Goal: Information Seeking & Learning: Learn about a topic

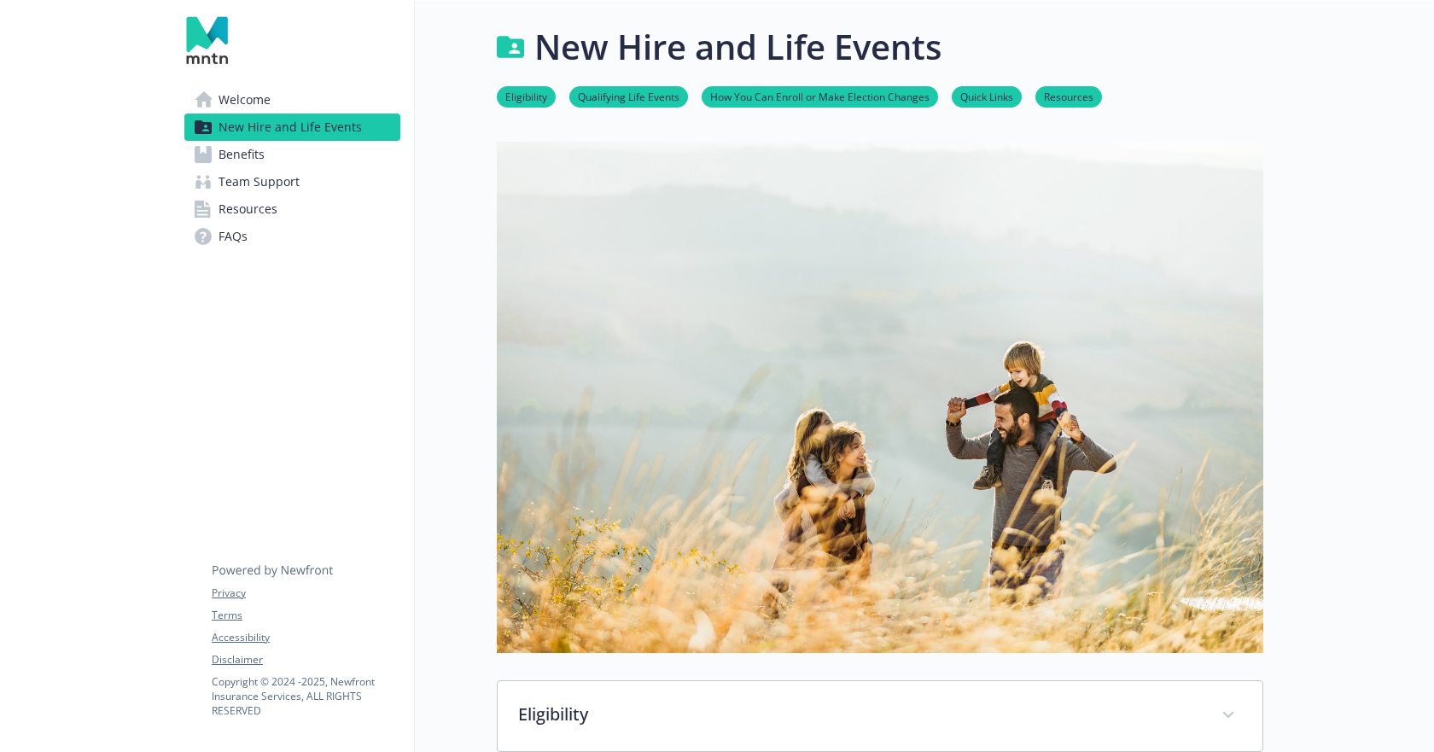
click at [236, 143] on span "Benefits" at bounding box center [242, 154] width 46 height 27
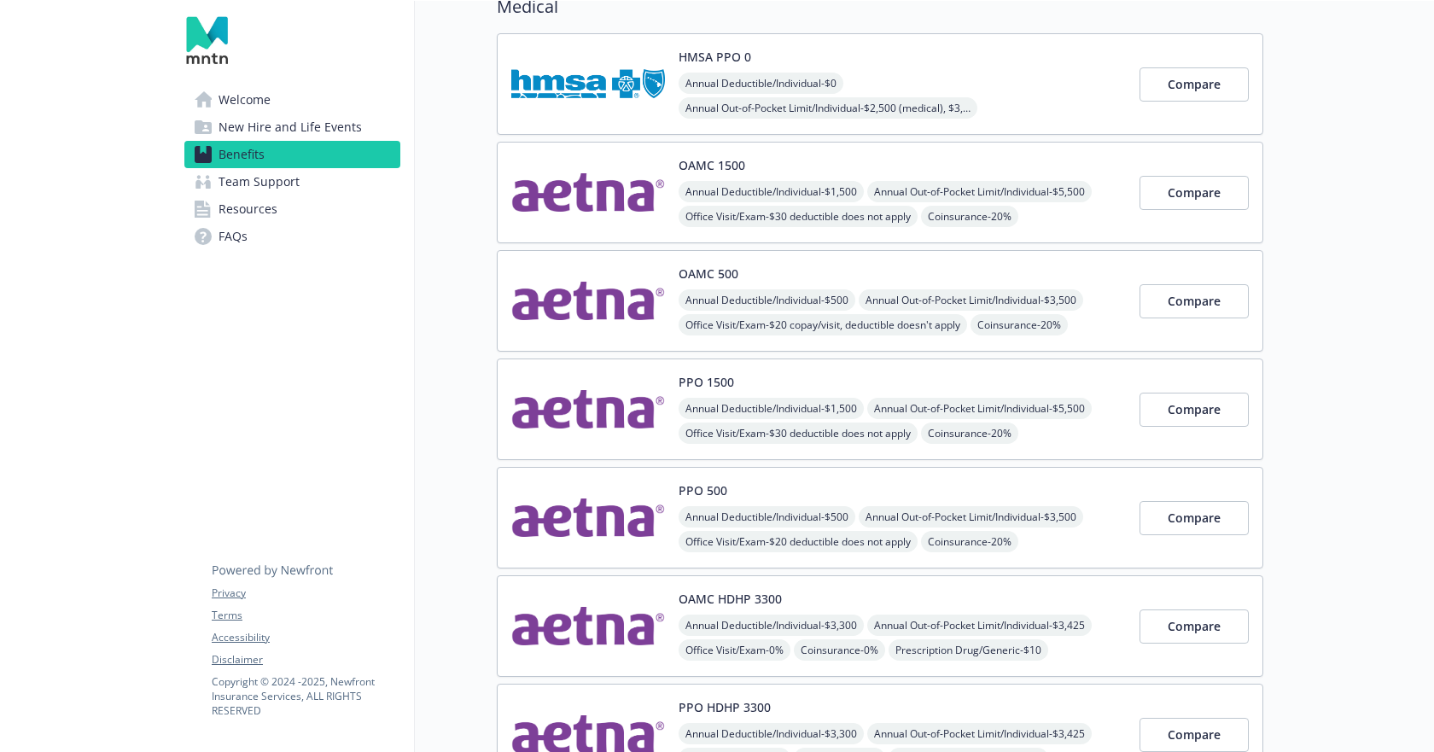
scroll to position [171, 0]
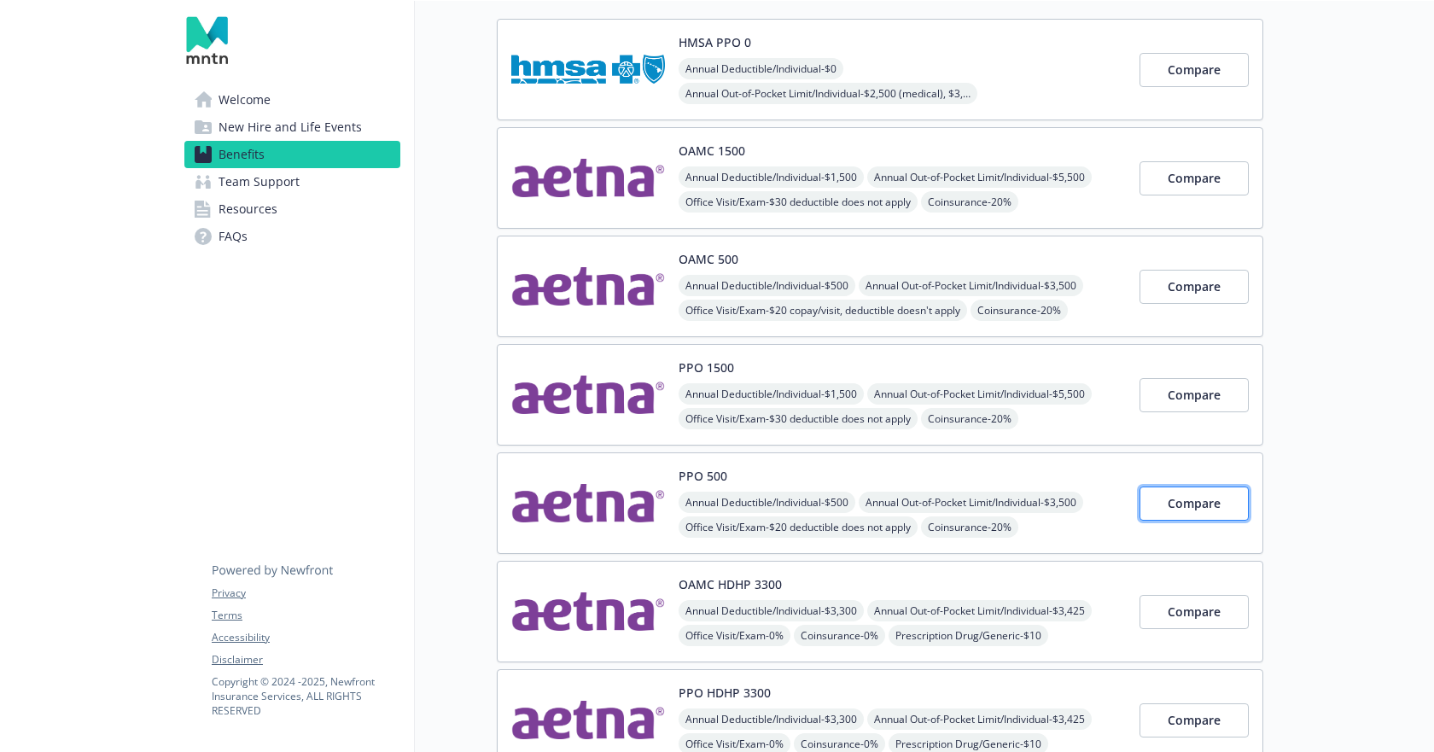
click at [1153, 502] on button "Compare" at bounding box center [1194, 504] width 109 height 34
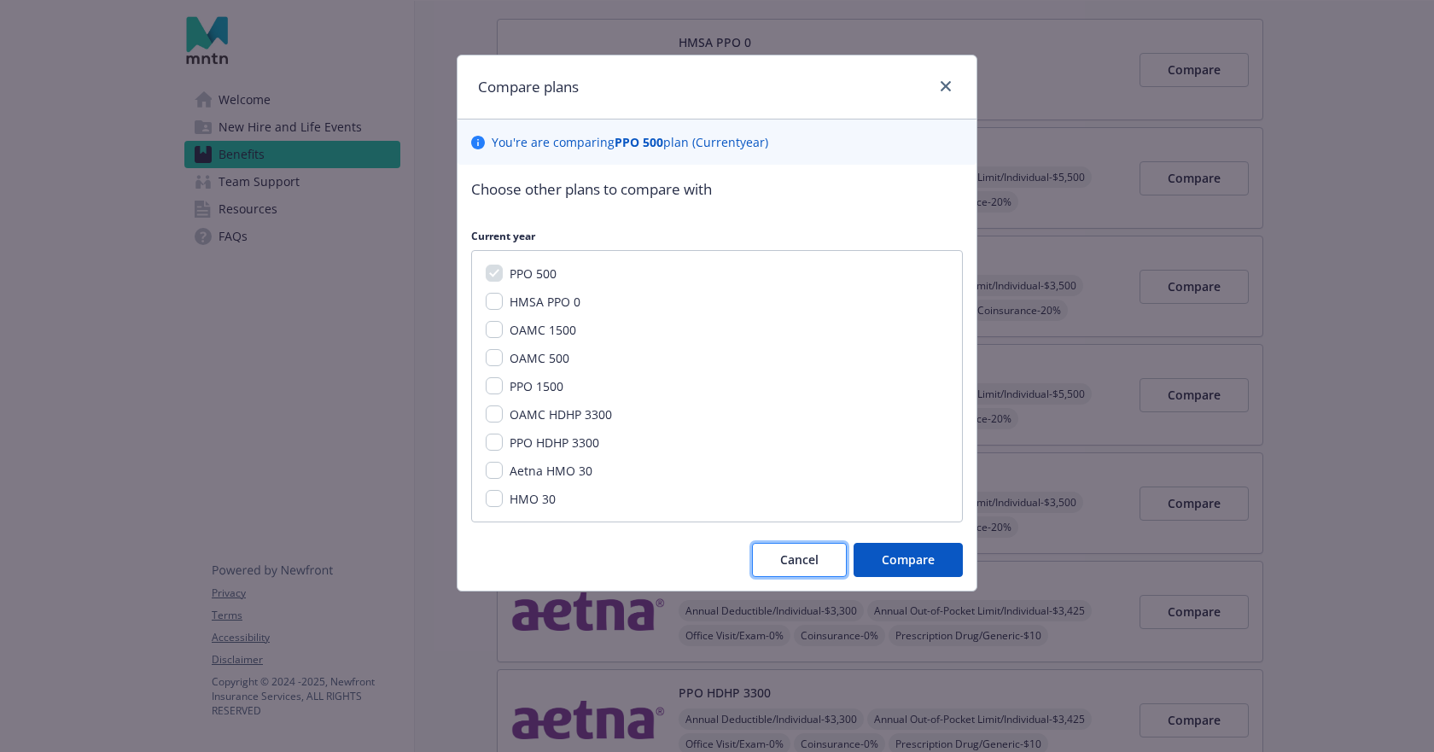
click at [782, 562] on span "Cancel" at bounding box center [799, 560] width 38 height 16
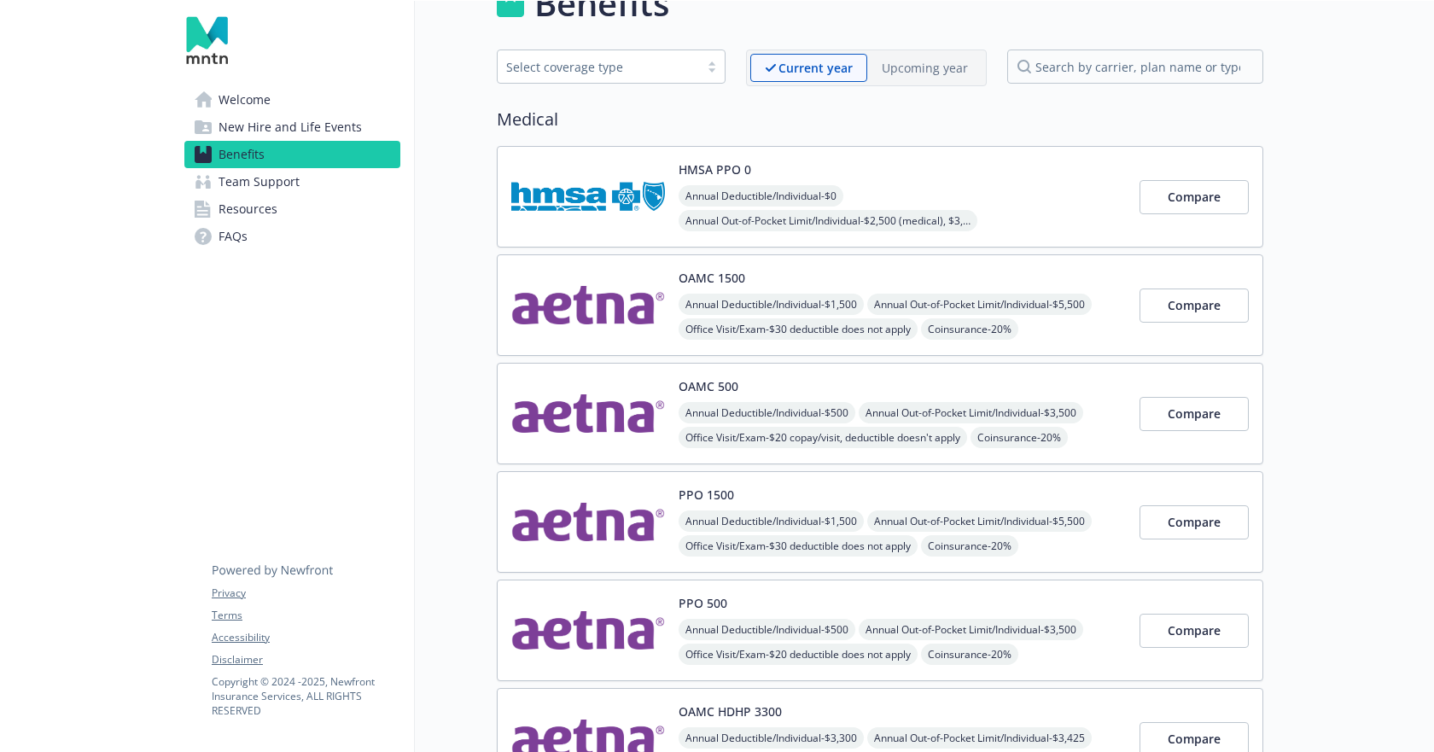
scroll to position [0, 0]
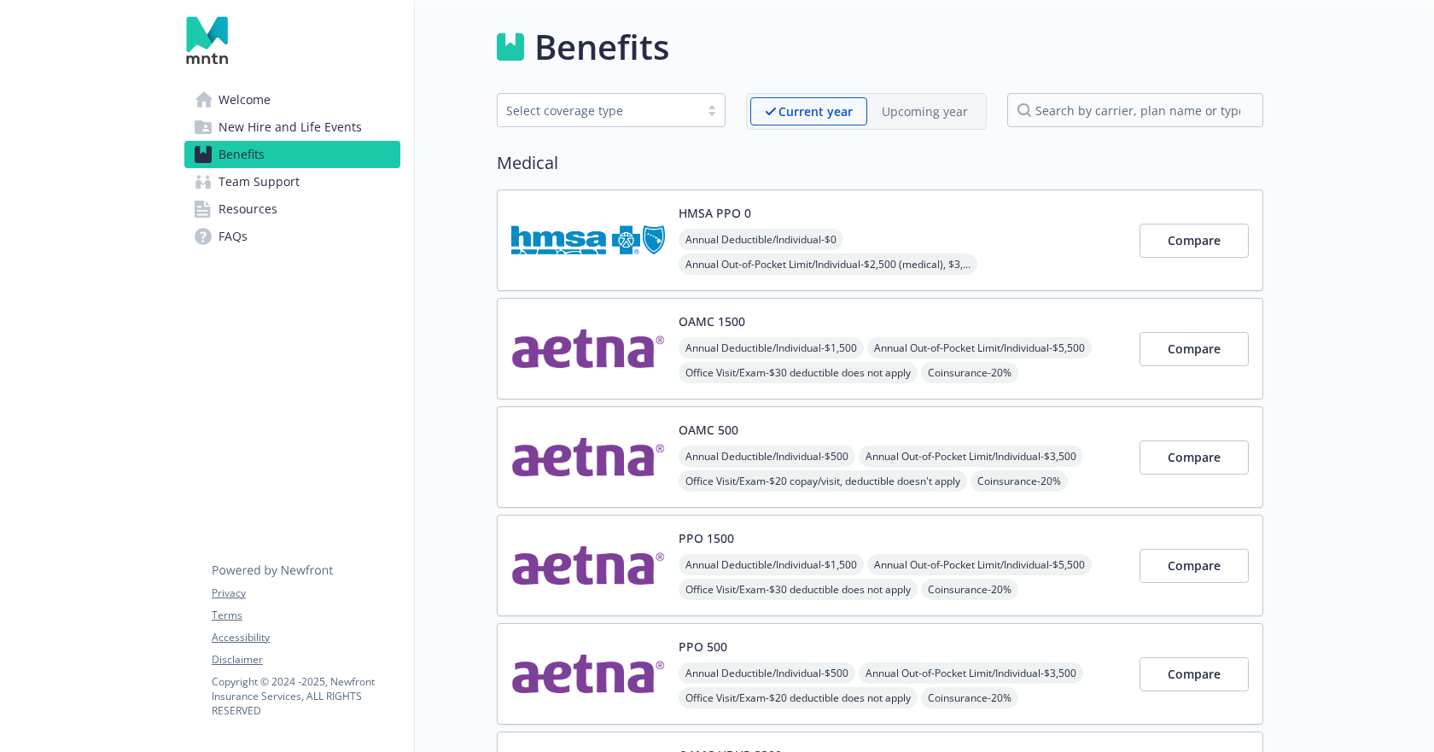
click at [277, 185] on span "Team Support" at bounding box center [259, 181] width 81 height 27
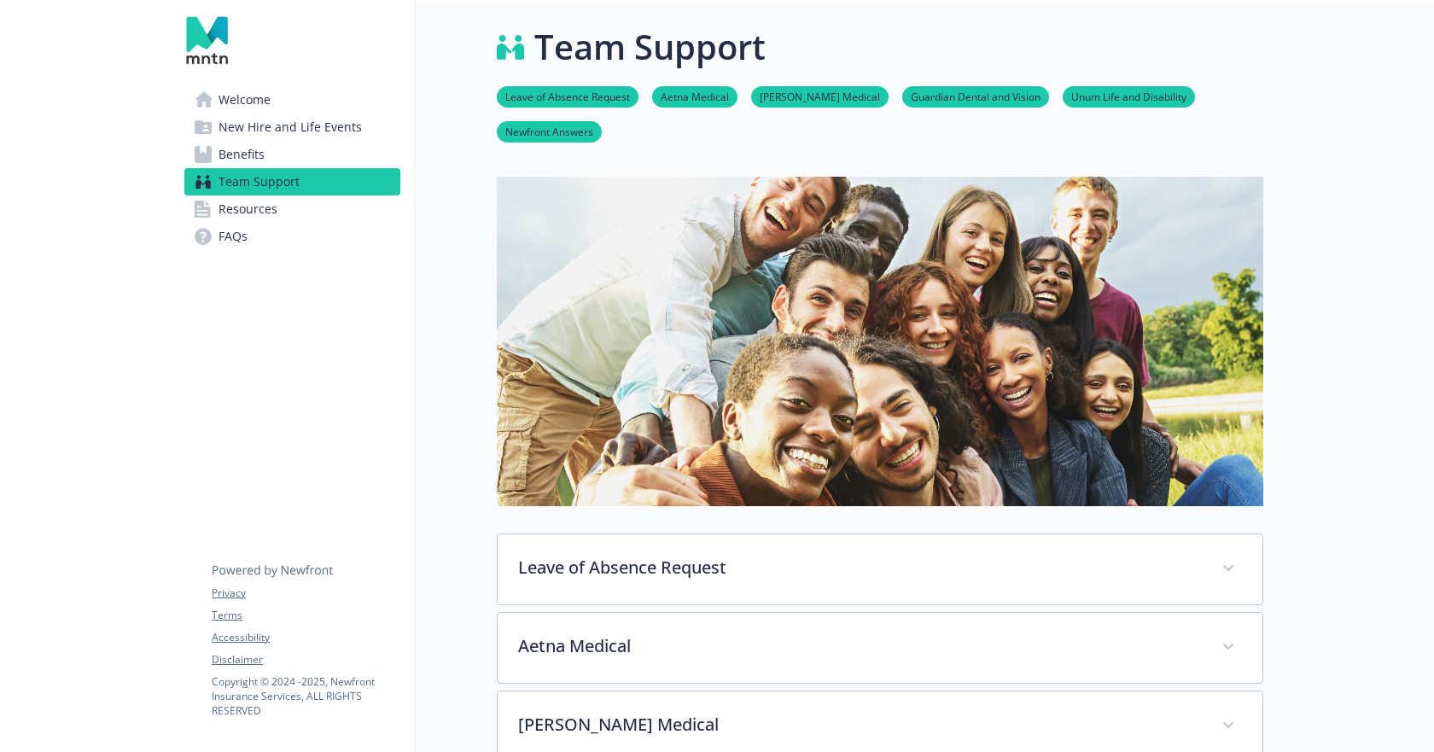
click at [242, 230] on span "FAQs" at bounding box center [233, 236] width 29 height 27
